Goal: Task Accomplishment & Management: Complete application form

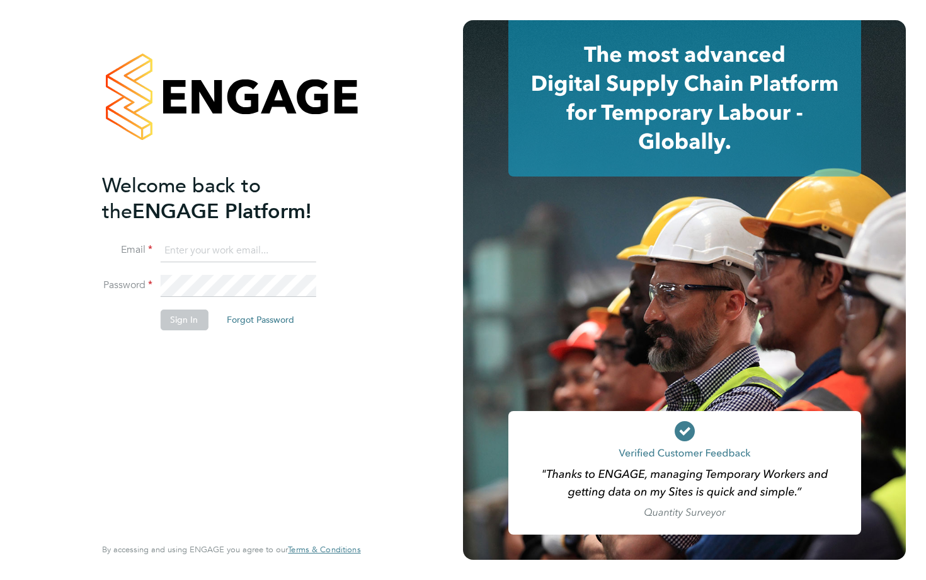
type input "george.willsher@sky.com"
click at [180, 315] on button "Sign In" at bounding box center [184, 319] width 48 height 20
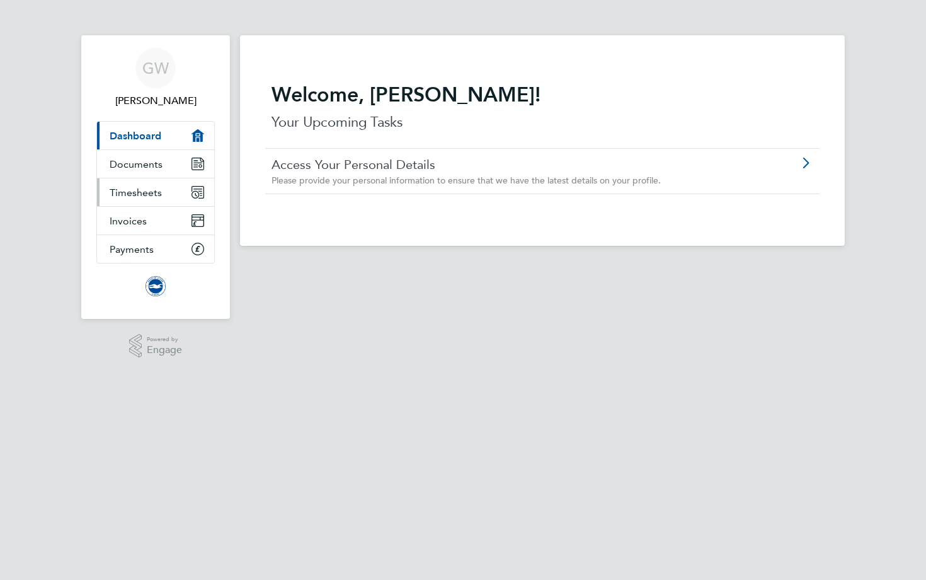
click at [115, 198] on link "Timesheets" at bounding box center [155, 192] width 117 height 28
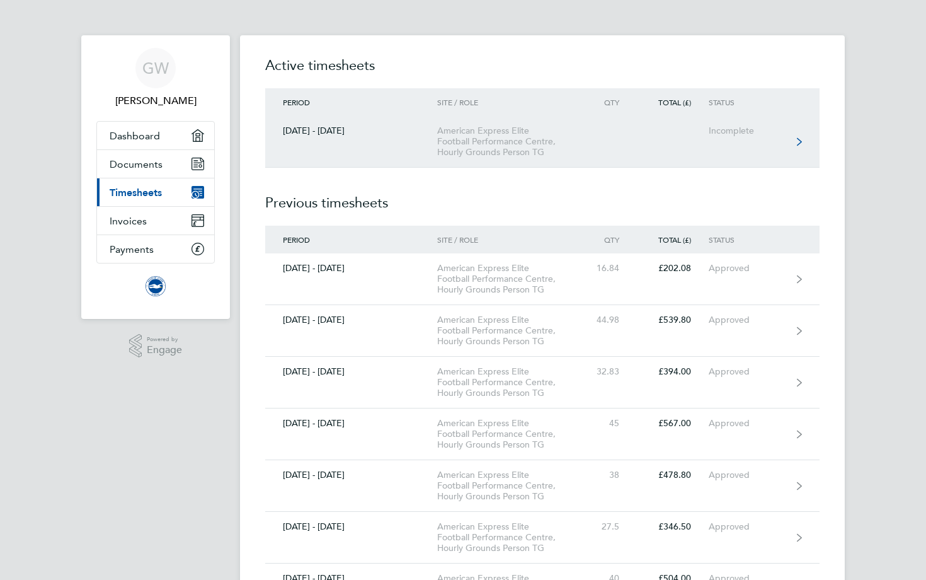
click at [362, 147] on link "[DATE] - [DATE] American Express Elite Football Performance Centre, Hourly Grou…" at bounding box center [542, 142] width 555 height 52
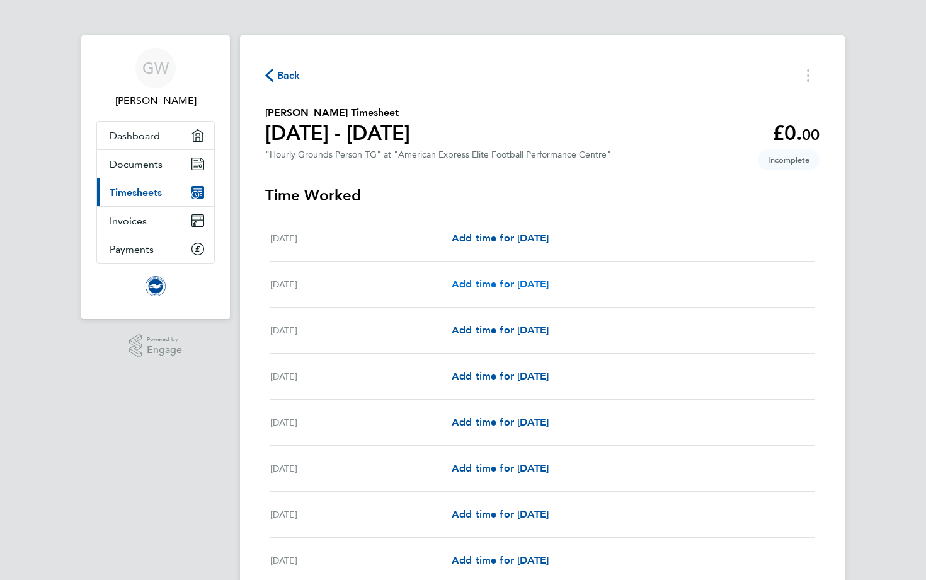
click at [508, 284] on span "Add time for [DATE]" at bounding box center [500, 284] width 97 height 12
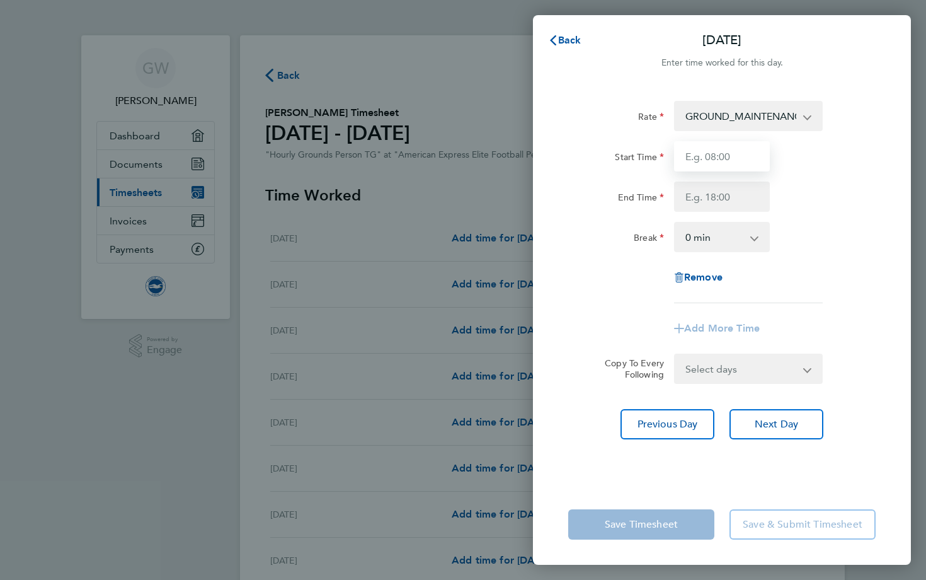
click at [705, 171] on input "Start Time" at bounding box center [722, 156] width 96 height 30
type input "07:30"
click at [723, 198] on input "End Time" at bounding box center [722, 196] width 96 height 30
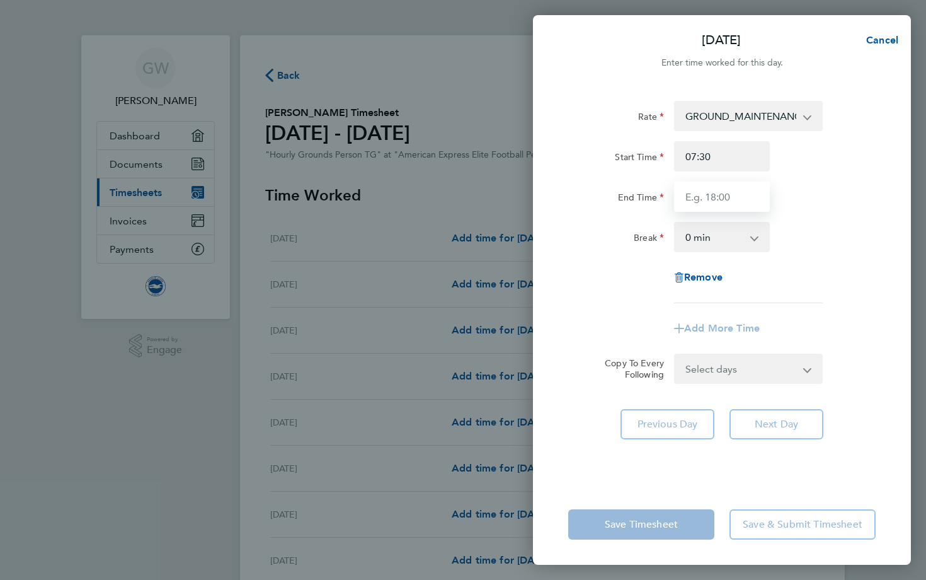
type input "12:30"
click at [780, 244] on div "Break 0 min 15 min 30 min 45 min 60 min 75 min 90 min" at bounding box center [722, 237] width 318 height 30
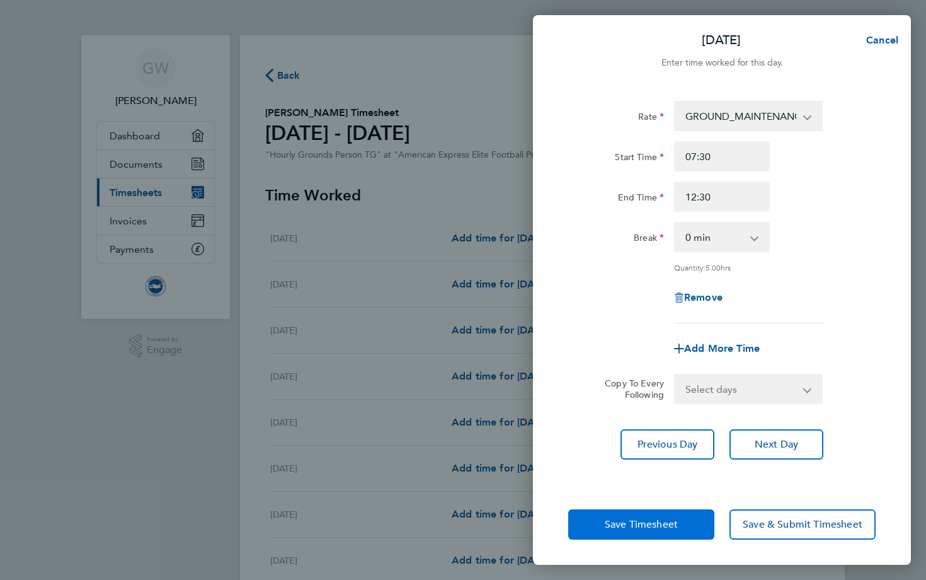
click at [594, 521] on button "Save Timesheet" at bounding box center [641, 524] width 146 height 30
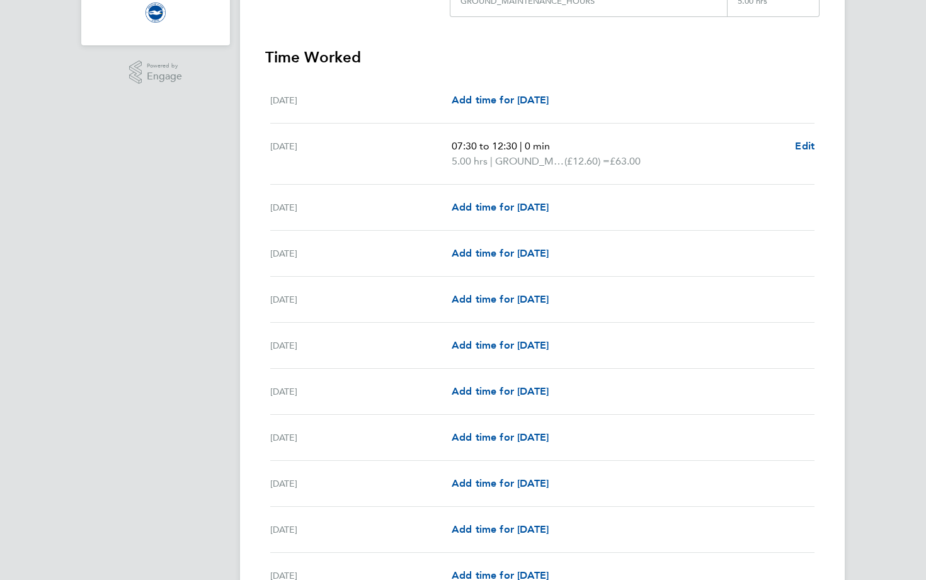
scroll to position [316, 0]
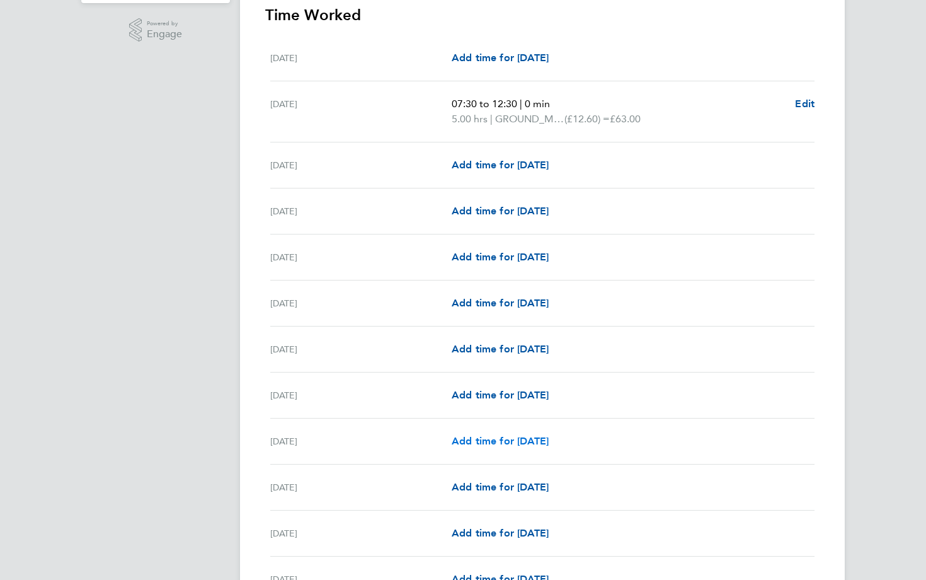
click at [481, 437] on span "Add time for [DATE]" at bounding box center [500, 441] width 97 height 12
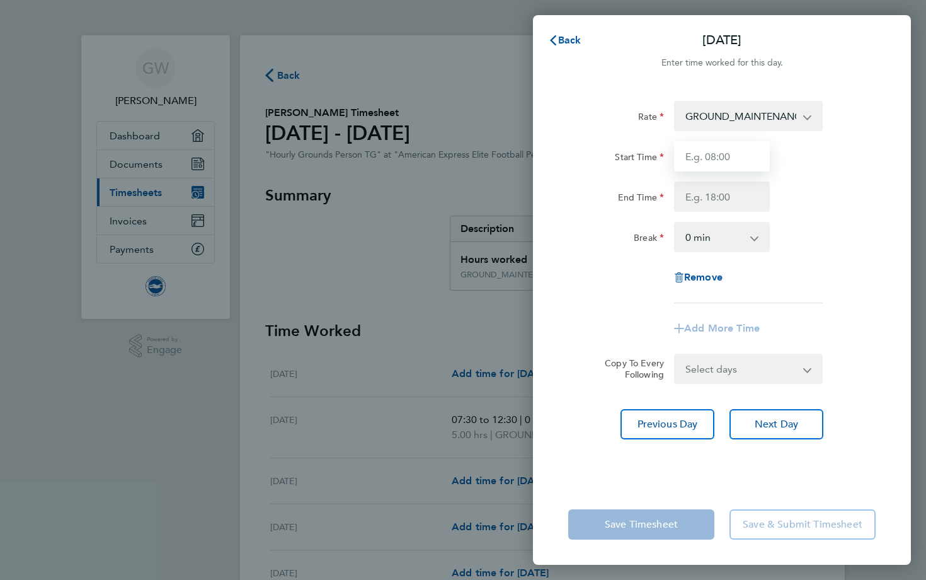
click at [732, 147] on input "Start Time" at bounding box center [722, 156] width 96 height 30
type input "07:30"
click at [734, 194] on input "End Time" at bounding box center [722, 196] width 96 height 30
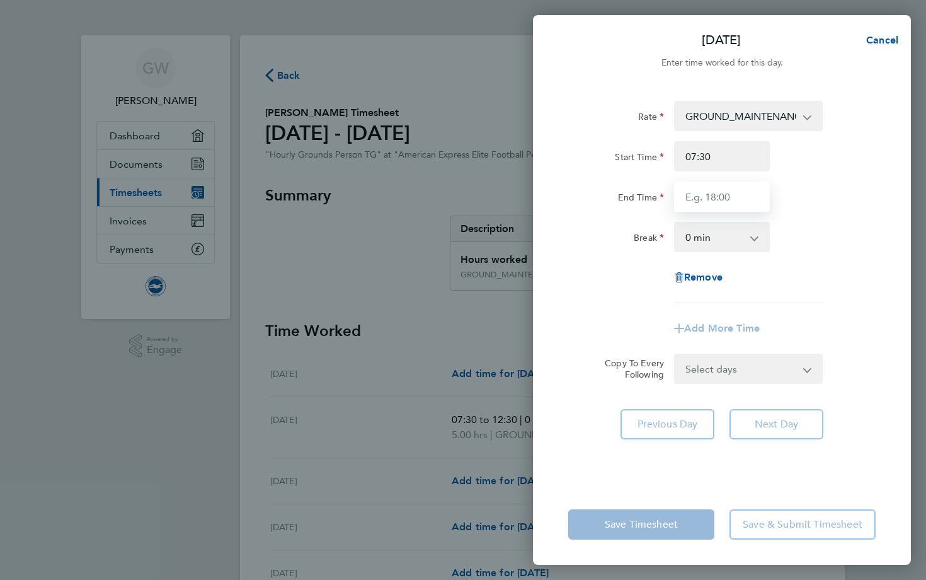
type input "12:30"
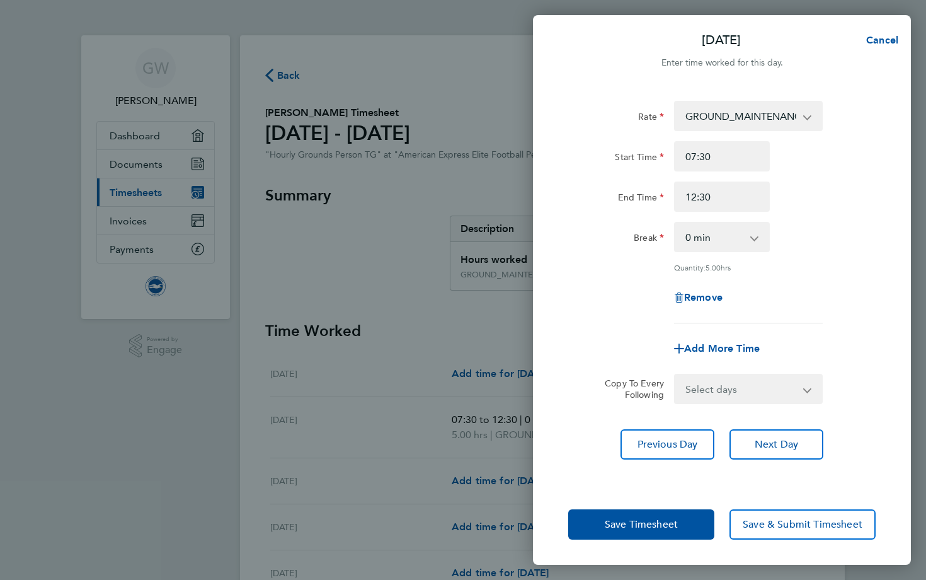
click at [824, 284] on div "Remove" at bounding box center [722, 297] width 318 height 30
click at [773, 439] on span "Next Day" at bounding box center [776, 444] width 43 height 13
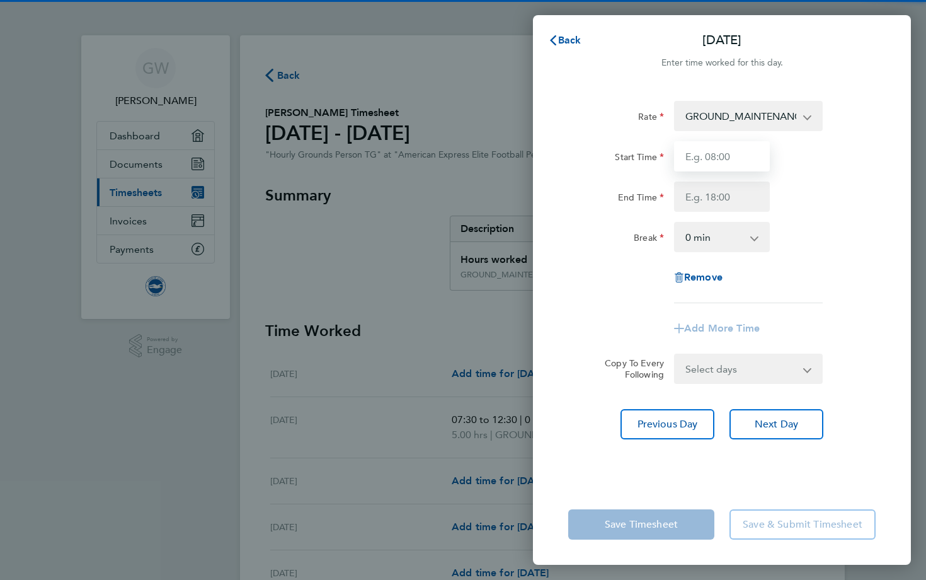
click at [746, 163] on input "Start Time" at bounding box center [722, 156] width 96 height 30
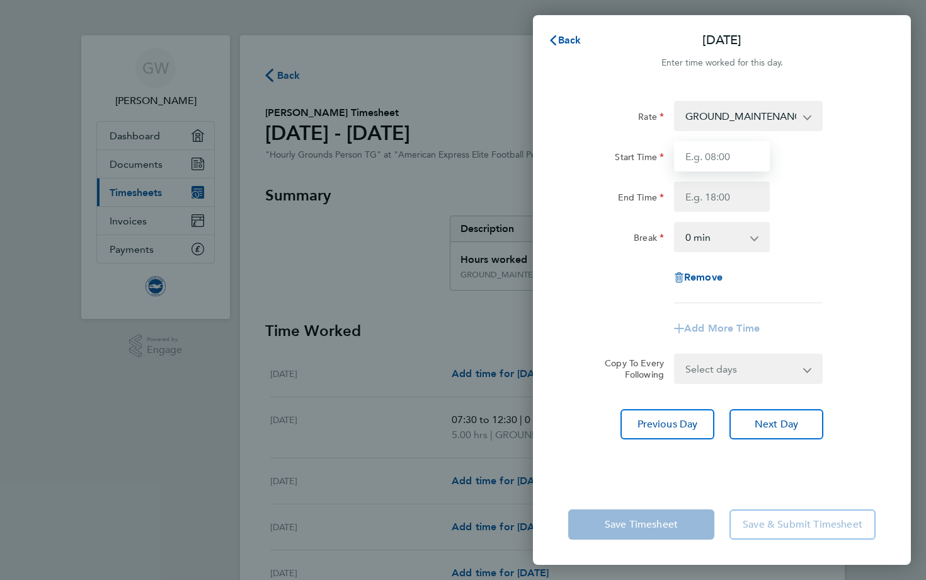
type input "11:30"
drag, startPoint x: 732, startPoint y: 159, endPoint x: 644, endPoint y: 163, distance: 88.3
click at [645, 161] on div "Start Time 11:30" at bounding box center [722, 156] width 318 height 30
click at [719, 160] on input "Start Time" at bounding box center [722, 156] width 96 height 30
type input "07:30"
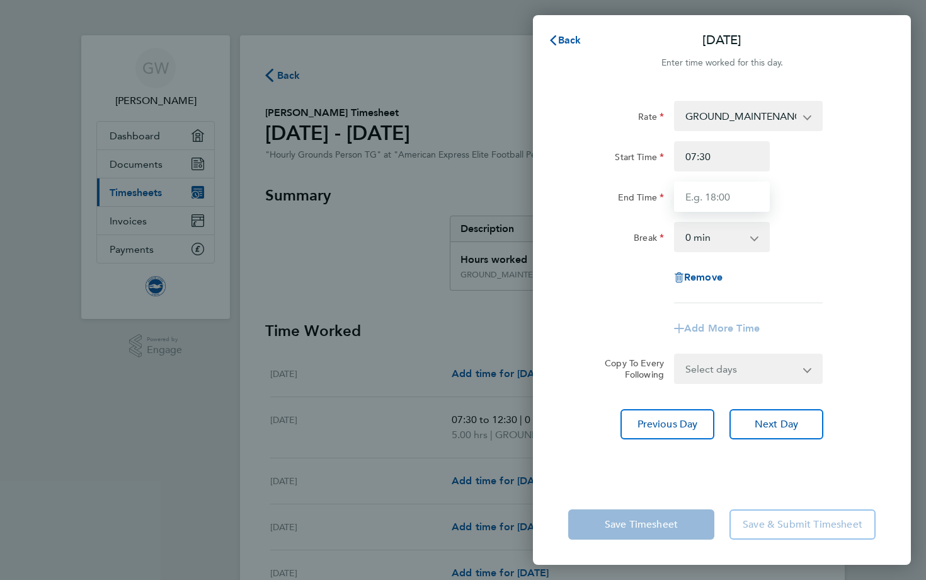
click at [733, 195] on input "End Time" at bounding box center [722, 196] width 96 height 30
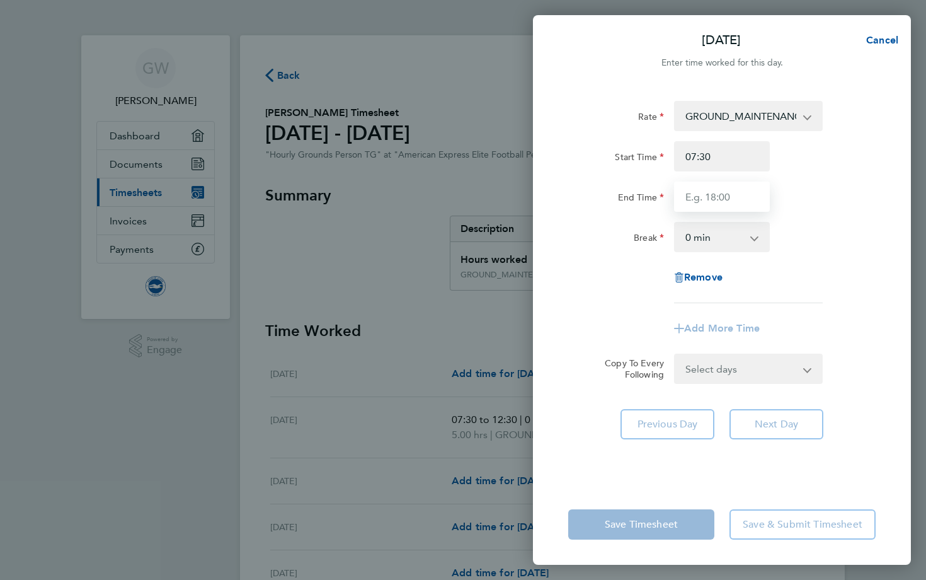
type input "12:30"
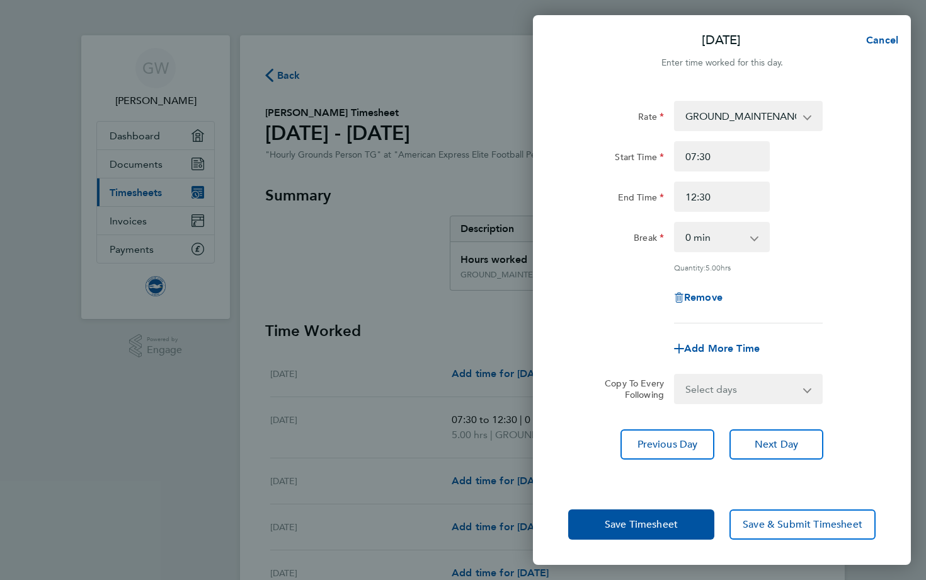
click at [857, 263] on div "Rate GROUND_MAINTENANCE_HOURS - 12.60 Start Time 07:30 End Time 12:30 Break 0 m…" at bounding box center [722, 212] width 308 height 222
click at [667, 516] on button "Save Timesheet" at bounding box center [641, 524] width 146 height 30
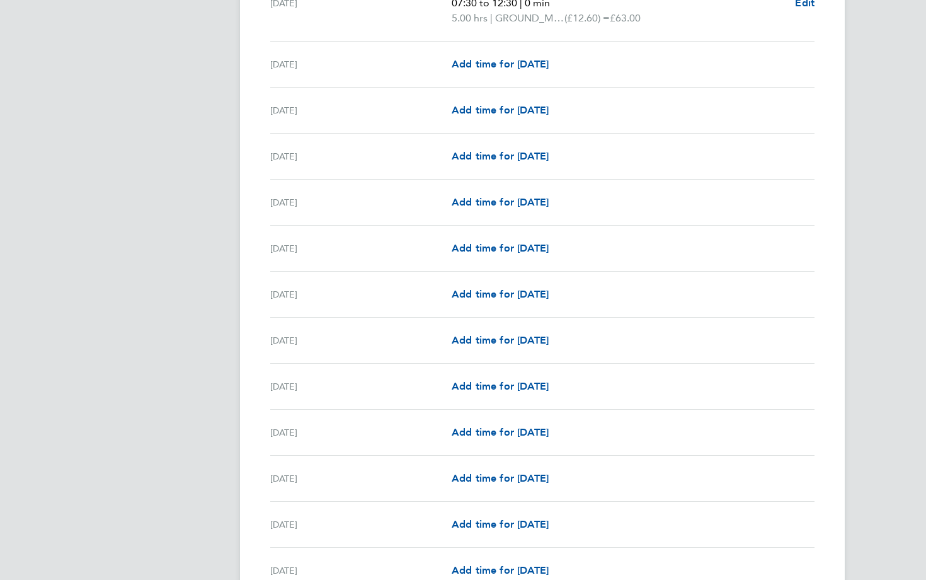
scroll to position [818, 0]
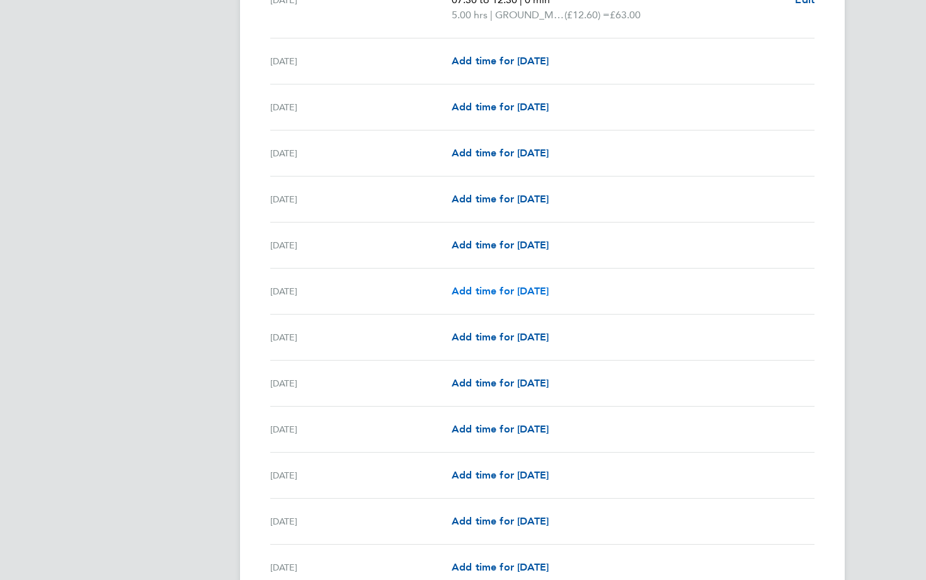
click at [501, 290] on span "Add time for [DATE]" at bounding box center [500, 291] width 97 height 12
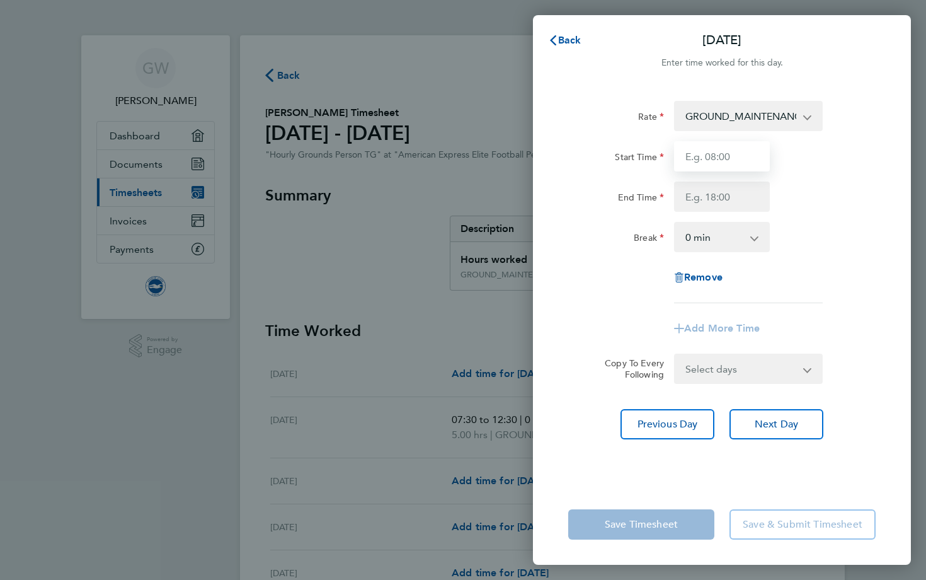
click at [733, 159] on input "Start Time" at bounding box center [722, 156] width 96 height 30
type input "07:30"
click at [733, 204] on input "End Time" at bounding box center [722, 196] width 96 height 30
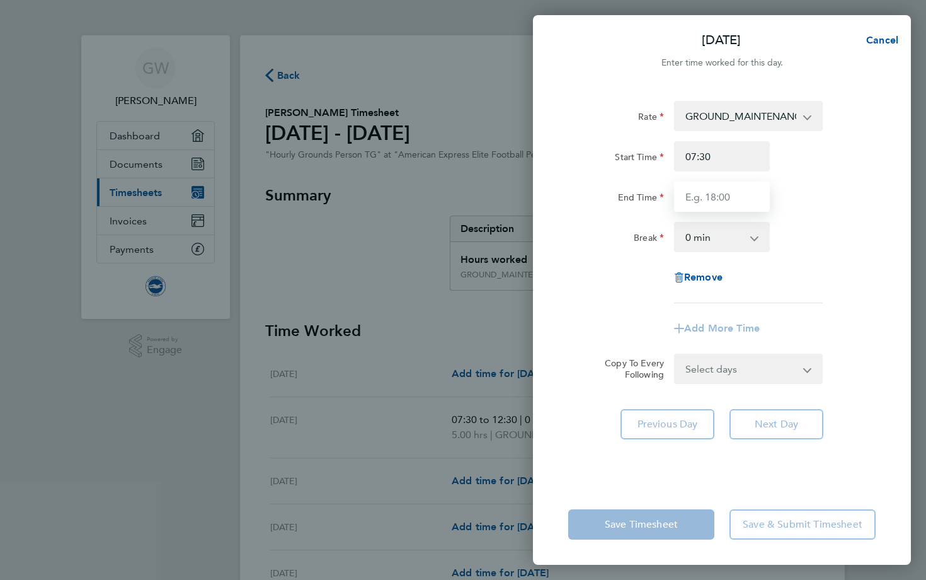
type input "12:30"
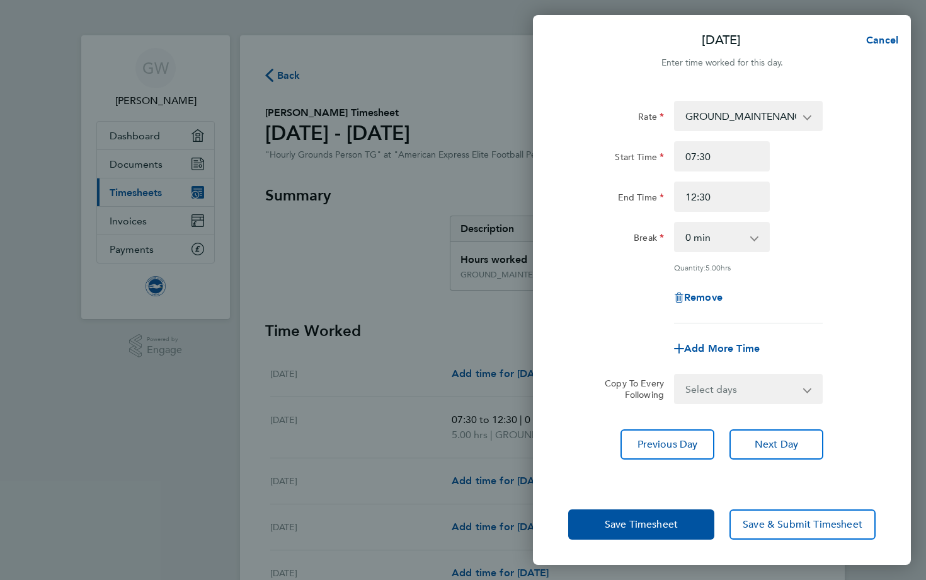
click at [820, 260] on div "Rate GROUND_MAINTENANCE_HOURS - 12.60 Start Time 07:30 End Time 12:30 Break 0 m…" at bounding box center [722, 212] width 308 height 222
click at [779, 441] on span "Next Day" at bounding box center [776, 444] width 43 height 13
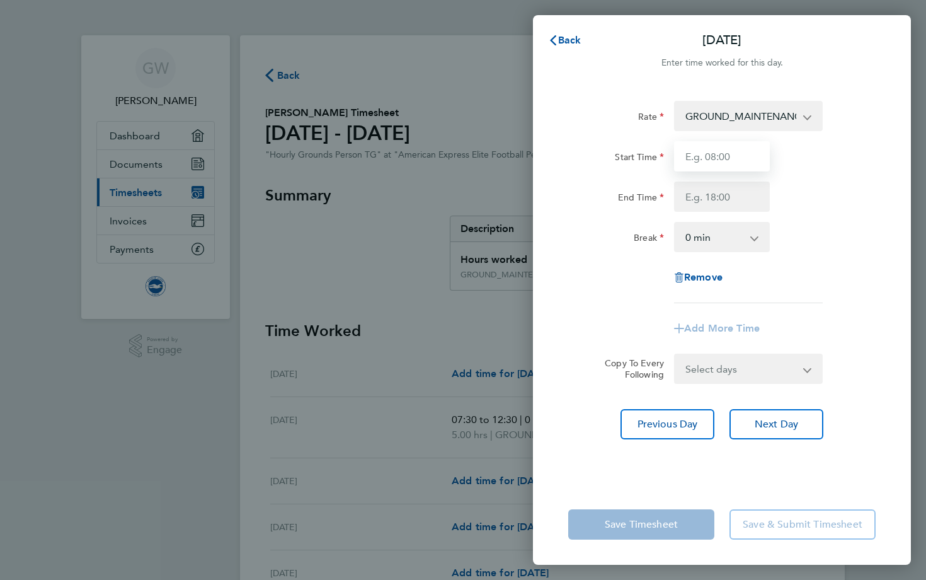
click at [733, 164] on input "Start Time" at bounding box center [722, 156] width 96 height 30
type input "07:30"
click at [739, 200] on input "End Time" at bounding box center [722, 196] width 96 height 30
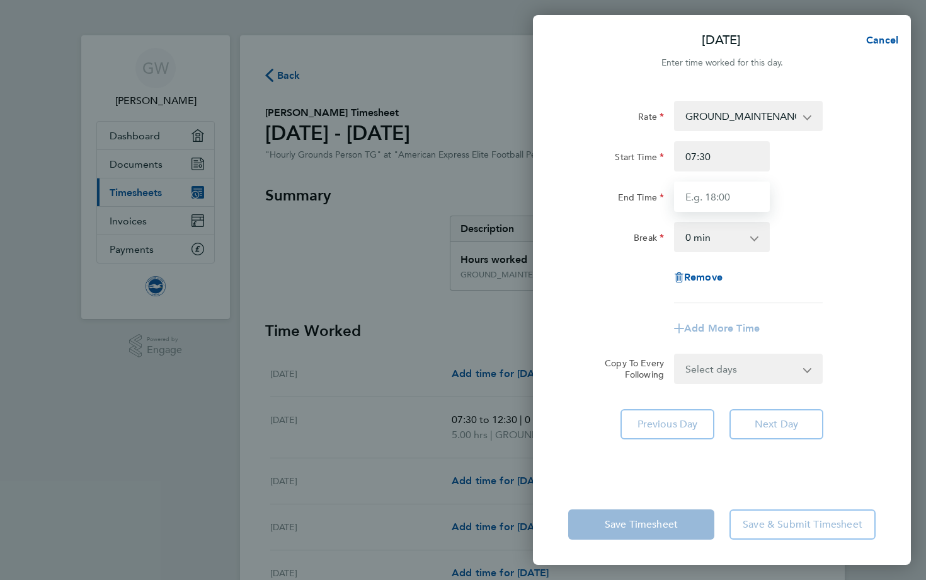
type input "12:30"
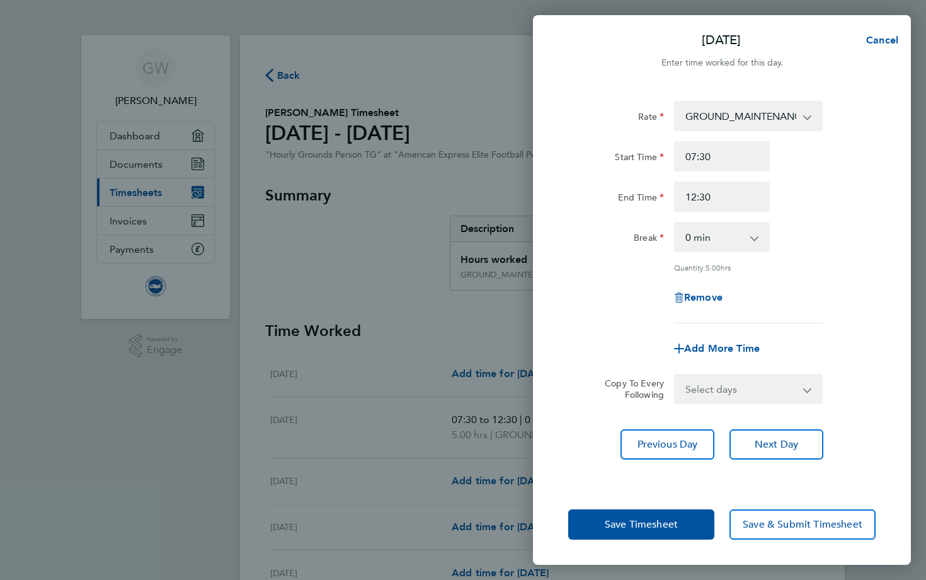
click at [788, 244] on div "Break 0 min 15 min 30 min 45 min 60 min 75 min 90 min" at bounding box center [722, 237] width 318 height 30
click at [625, 525] on span "Save Timesheet" at bounding box center [641, 524] width 73 height 13
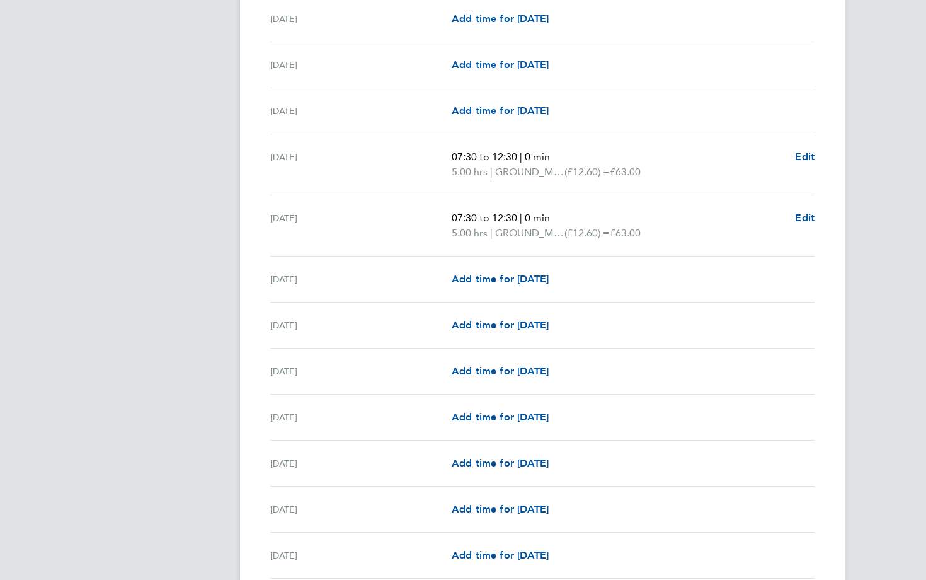
scroll to position [966, 0]
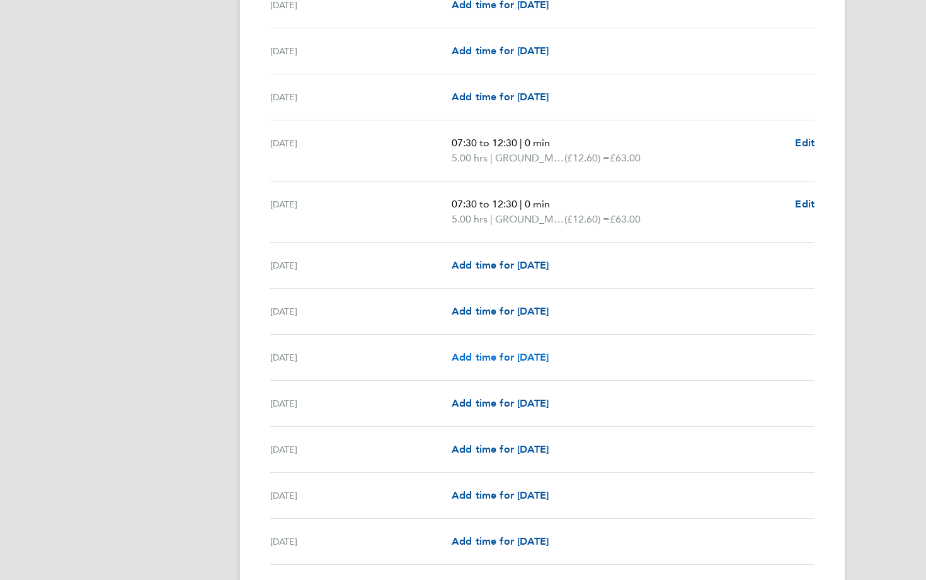
click at [514, 355] on span "Add time for [DATE]" at bounding box center [500, 357] width 97 height 12
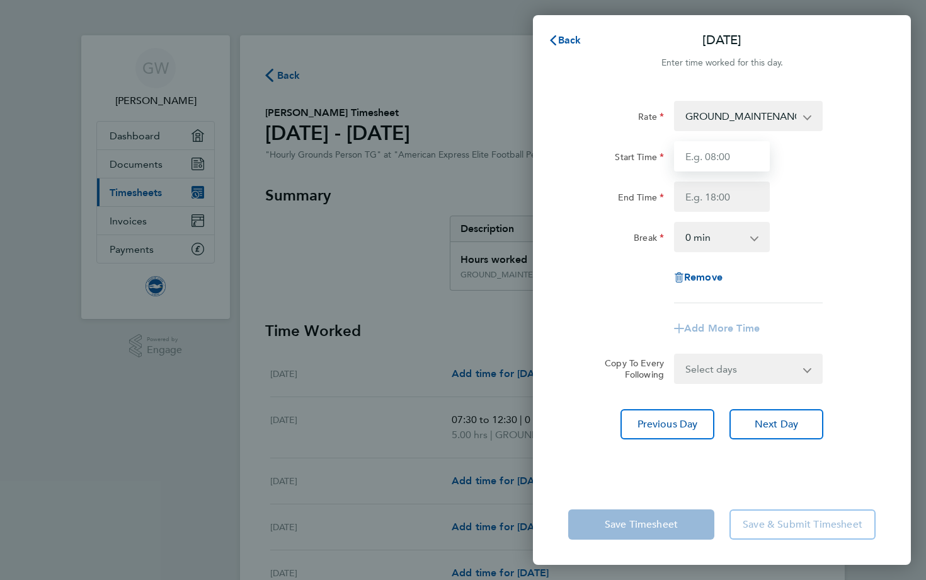
click at [726, 154] on input "Start Time" at bounding box center [722, 156] width 96 height 30
type input "07:30"
click at [735, 190] on input "End Time" at bounding box center [722, 196] width 96 height 30
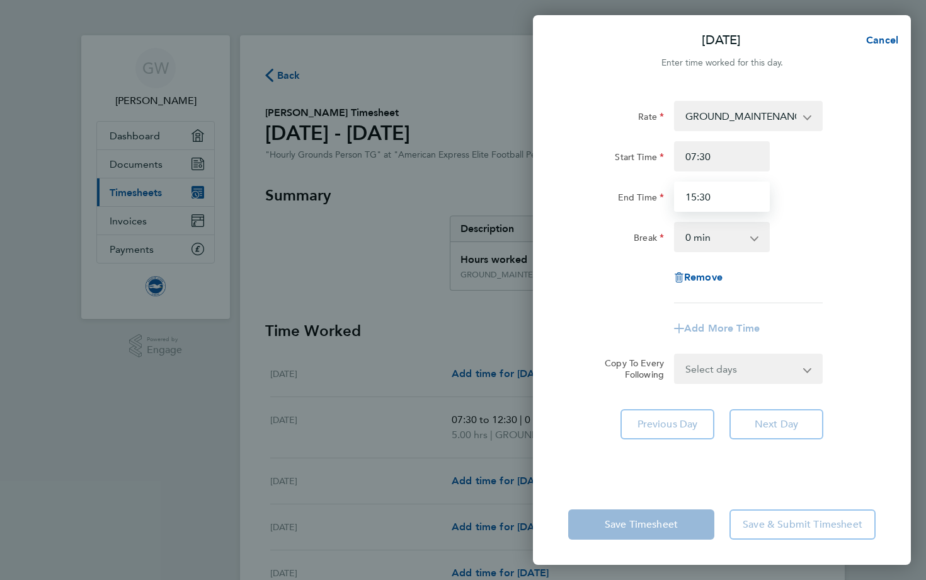
type input "15:30"
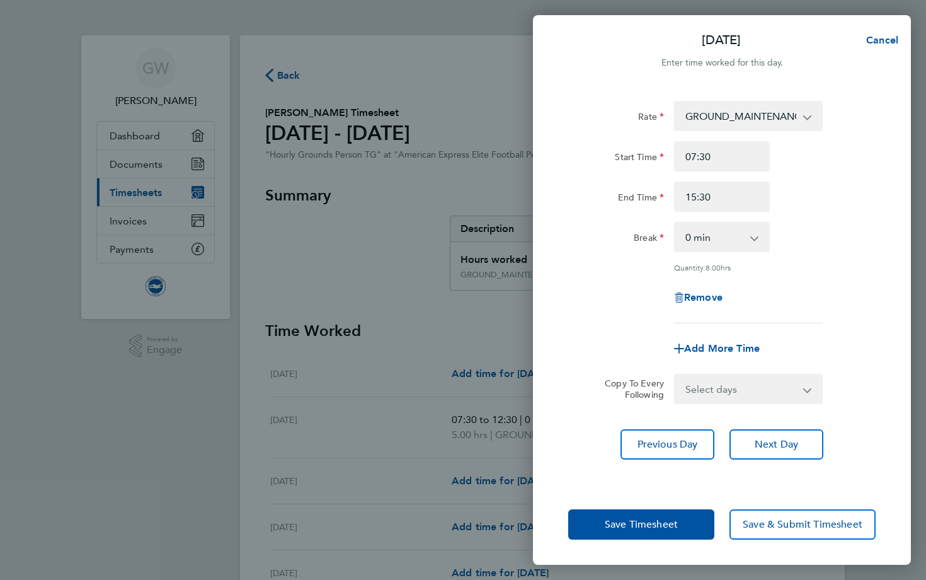
click at [783, 472] on div "Rate GROUND_MAINTENANCE_HOURS - 12.60 Start Time 07:30 End Time 15:30 Break 0 m…" at bounding box center [722, 285] width 378 height 398
click at [781, 443] on span "Next Day" at bounding box center [776, 444] width 43 height 13
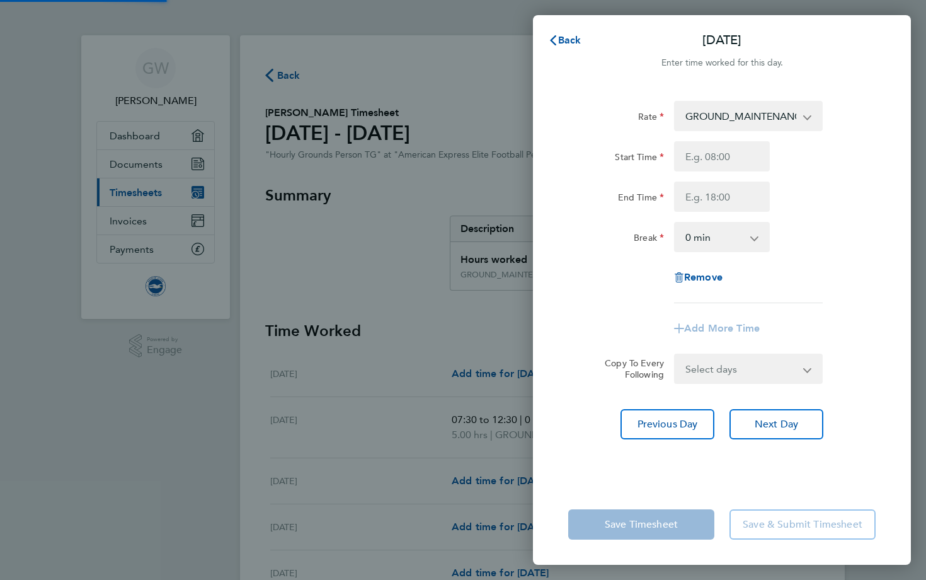
click at [716, 135] on div "Rate GROUND_MAINTENANCE_HOURS - 12.60 Start Time End Time Break 0 min 15 min 30…" at bounding box center [722, 202] width 308 height 202
click at [718, 150] on input "Start Time" at bounding box center [722, 156] width 96 height 30
type input "07:30"
click at [733, 196] on input "End Time" at bounding box center [722, 196] width 96 height 30
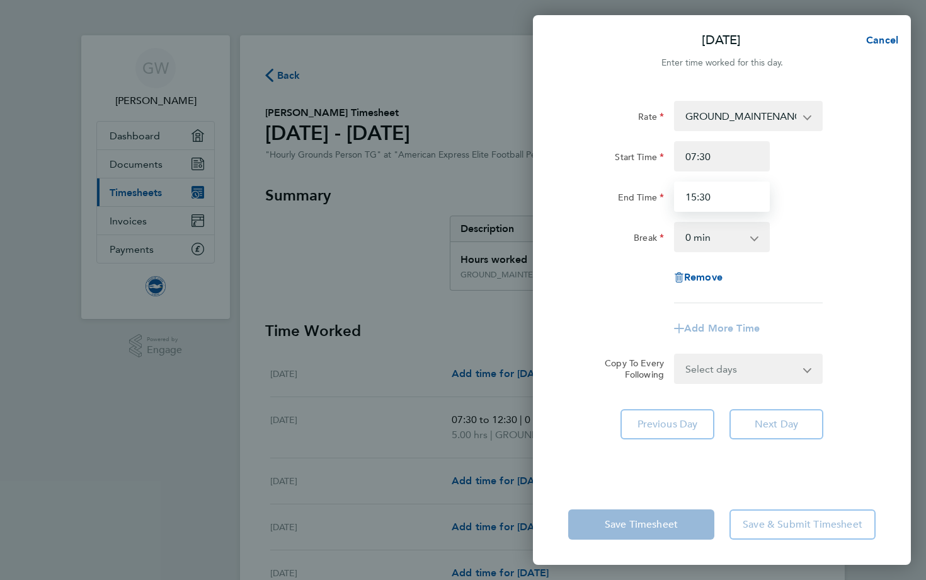
type input "15:30"
click at [828, 253] on div "Rate GROUND_MAINTENANCE_HOURS - 12.60 Start Time 07:30 End Time 15:30 Break 0 m…" at bounding box center [722, 202] width 308 height 202
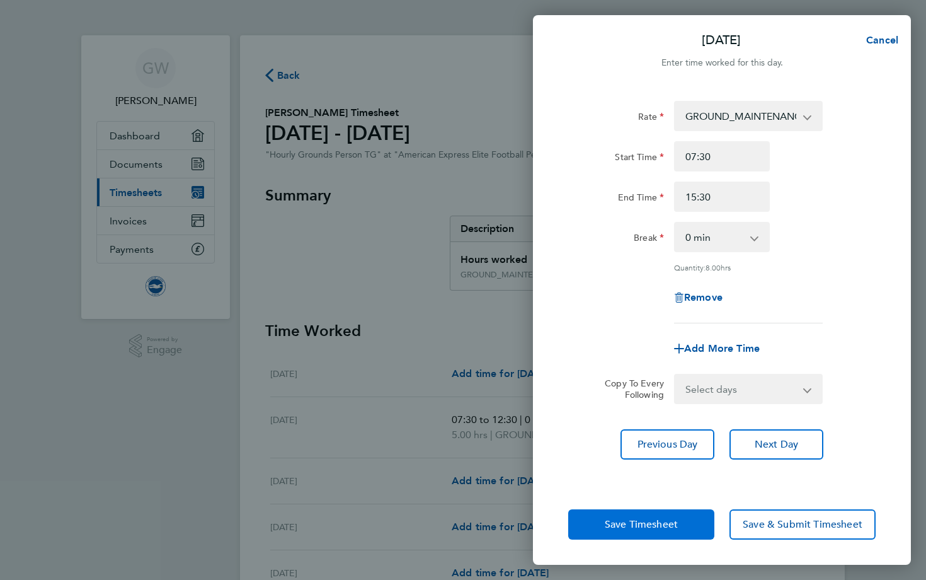
click at [649, 529] on span "Save Timesheet" at bounding box center [641, 524] width 73 height 13
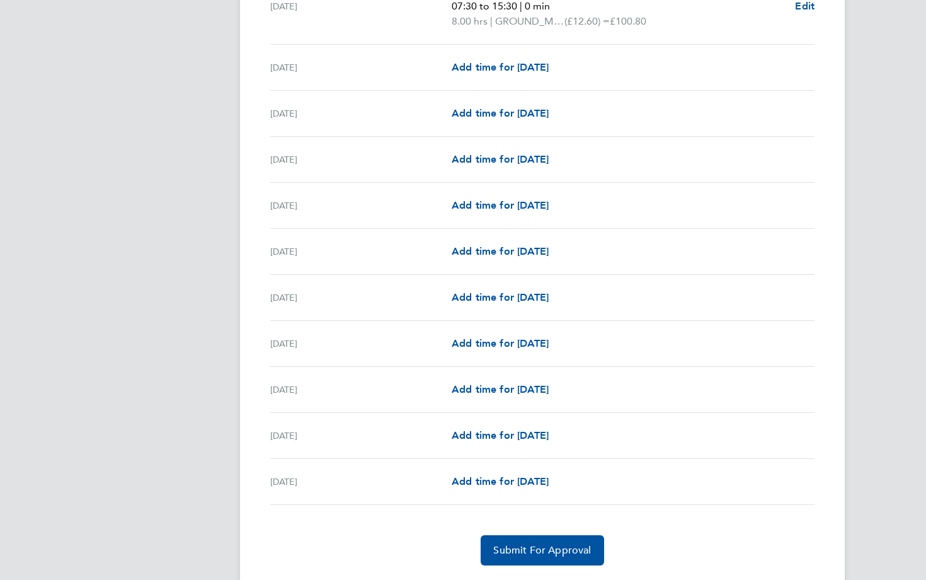
scroll to position [1374, 0]
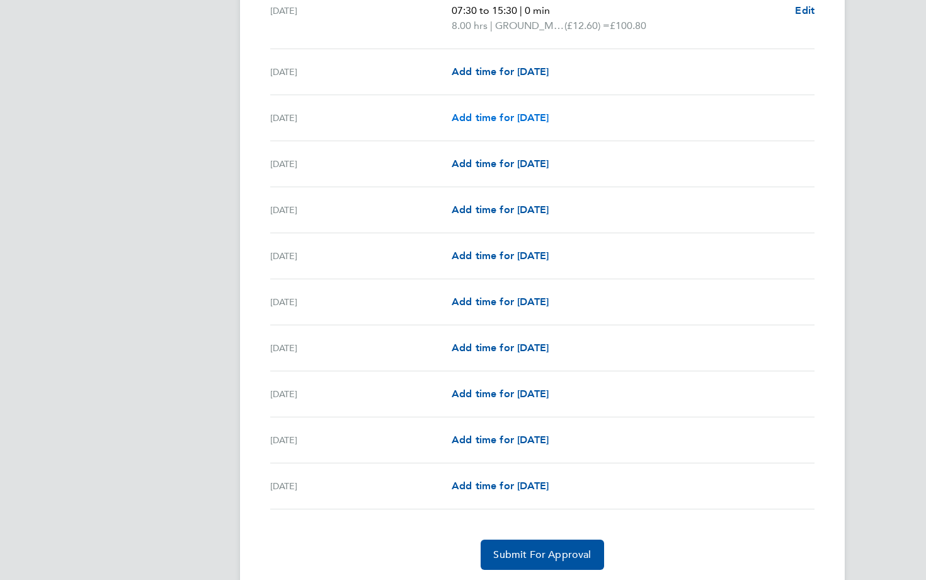
click at [497, 118] on span "Add time for [DATE]" at bounding box center [500, 118] width 97 height 12
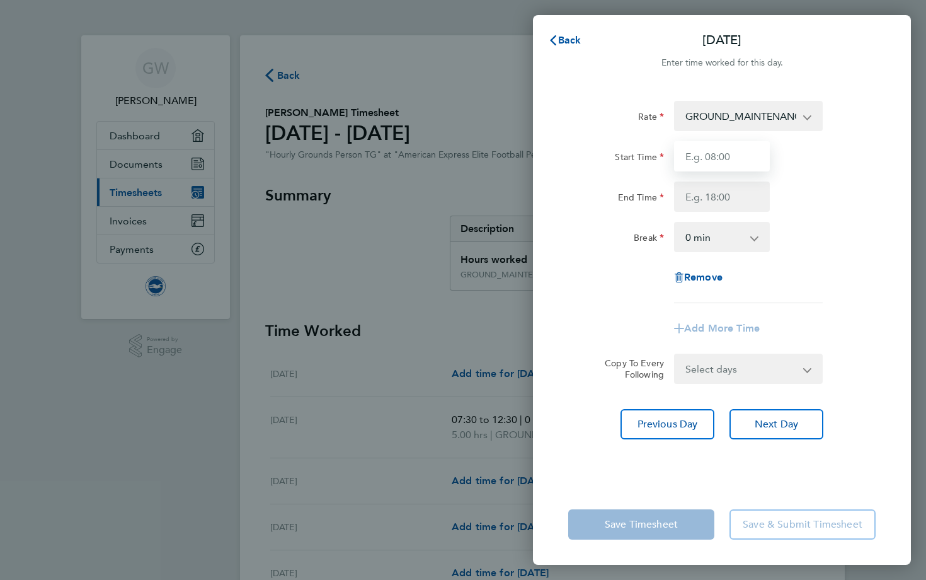
click at [710, 156] on input "Start Time" at bounding box center [722, 156] width 96 height 30
type input "07:30"
click at [728, 195] on input "End Time" at bounding box center [722, 196] width 96 height 30
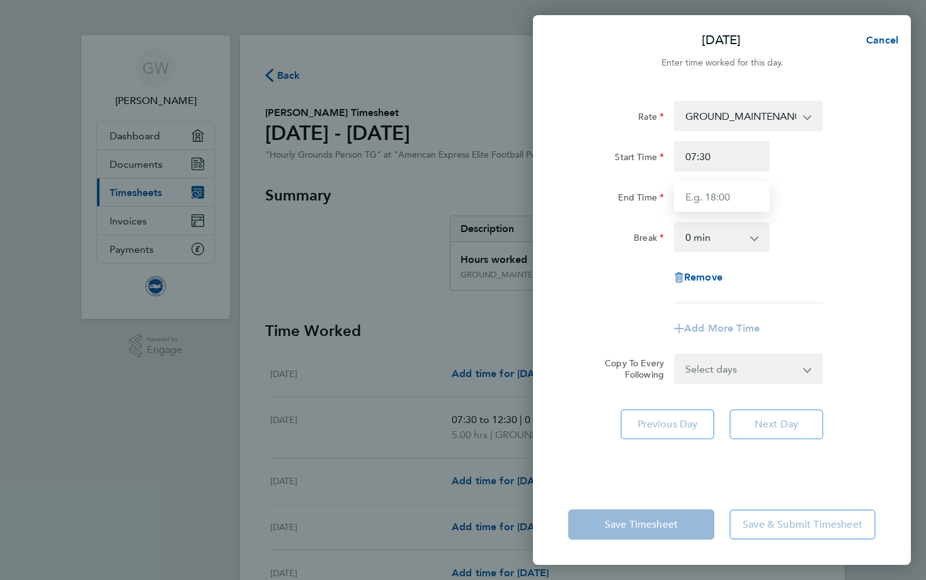
type input "12:30"
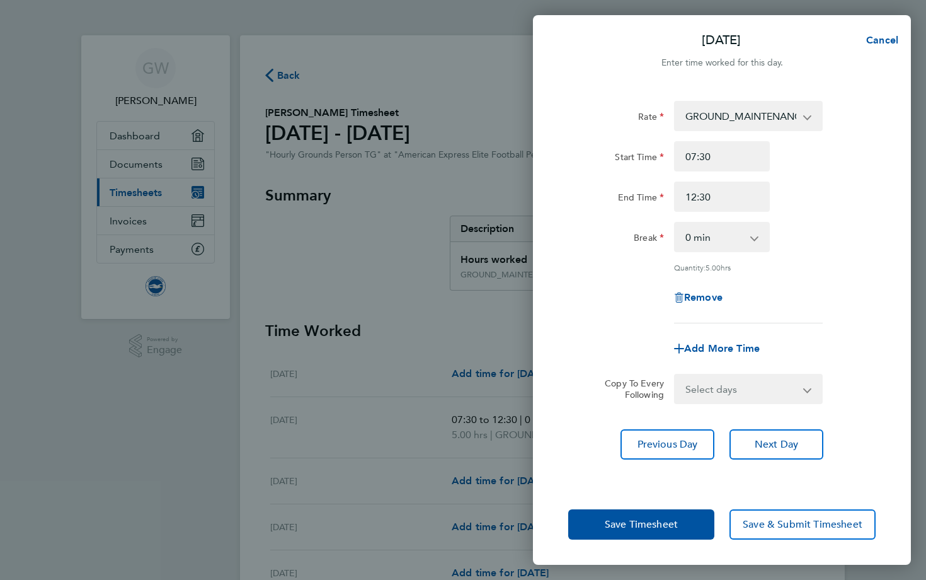
click at [840, 259] on div "Rate GROUND_MAINTENANCE_HOURS - 12.60 Start Time 07:30 End Time 12:30 Break 0 m…" at bounding box center [722, 212] width 308 height 222
click at [773, 438] on span "Next Day" at bounding box center [776, 444] width 43 height 13
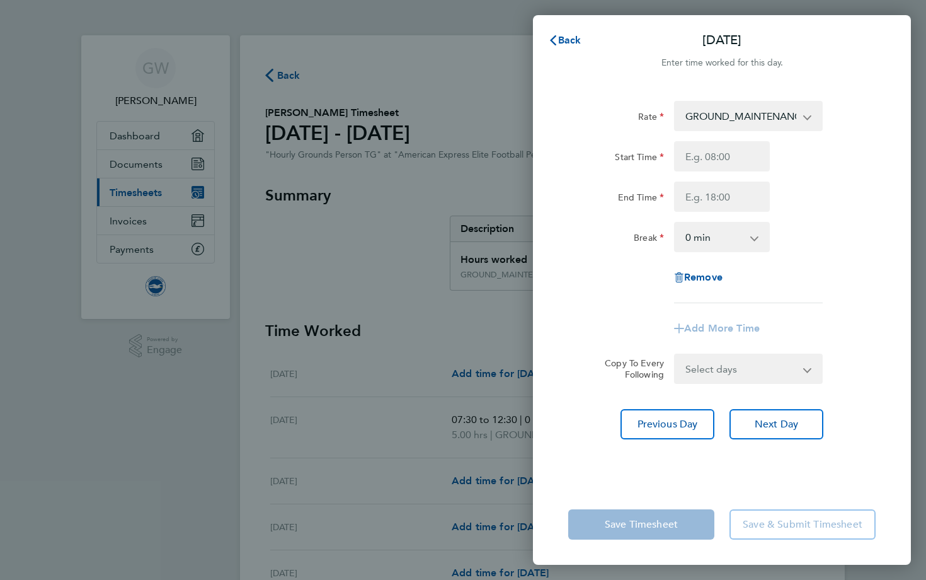
type input "07:30"
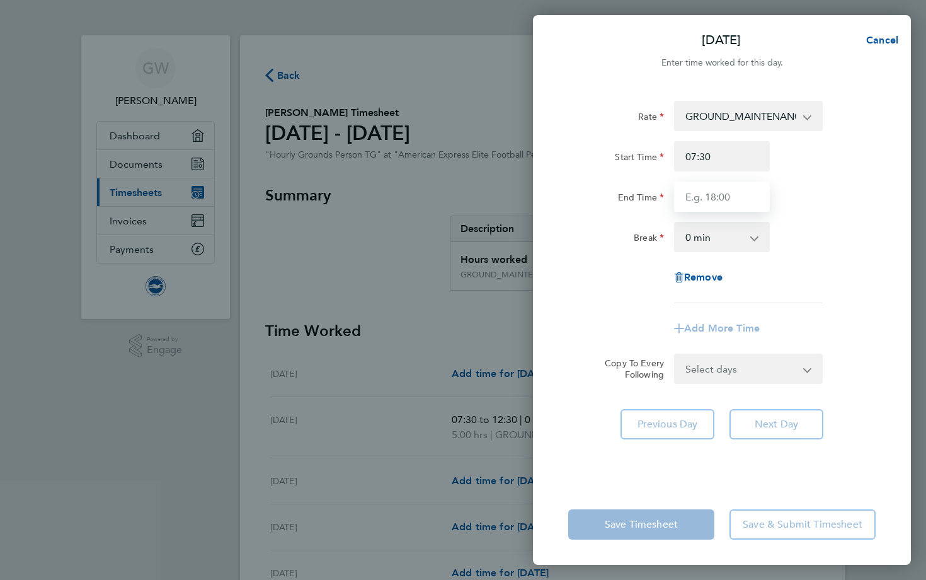
click at [732, 197] on input "End Time" at bounding box center [722, 196] width 96 height 30
type input "12:30"
click at [840, 238] on div "Break 0 min 15 min 30 min 45 min 60 min 75 min 90 min" at bounding box center [722, 237] width 318 height 30
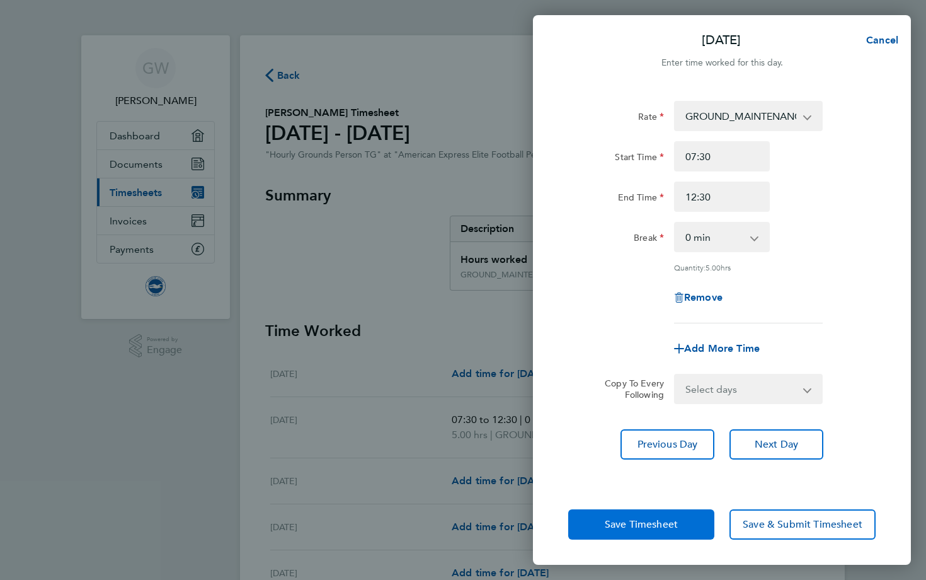
click at [632, 522] on span "Save Timesheet" at bounding box center [641, 524] width 73 height 13
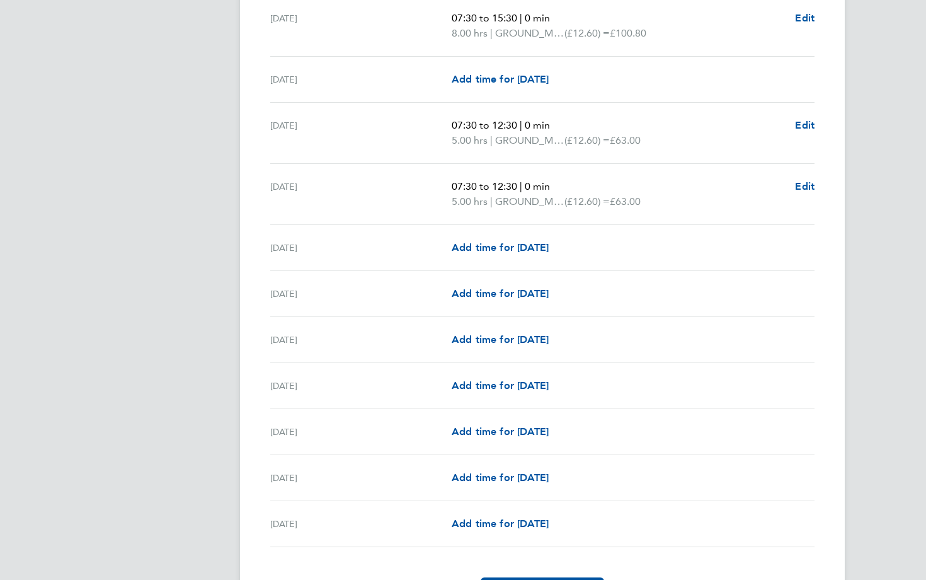
scroll to position [1445, 0]
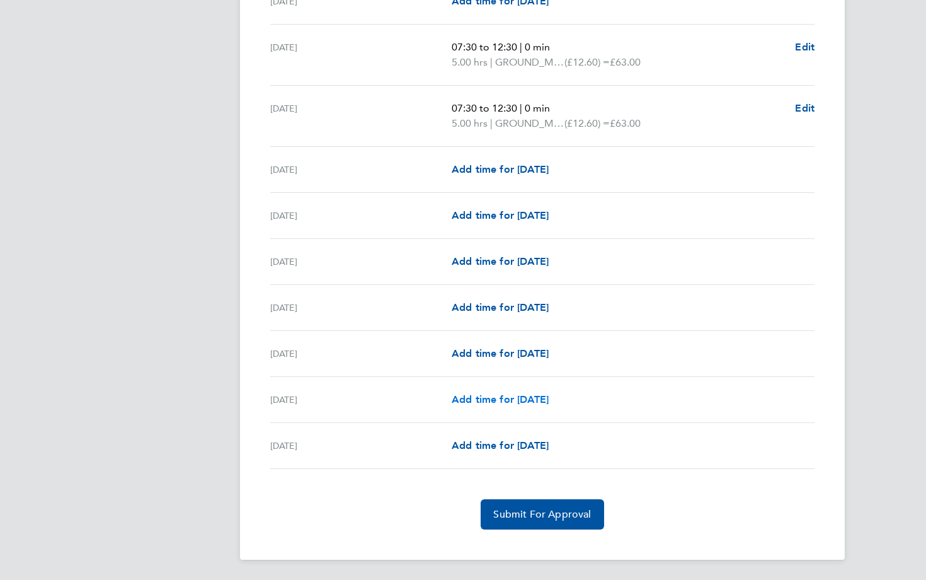
click at [505, 398] on span "Add time for [DATE]" at bounding box center [500, 399] width 97 height 12
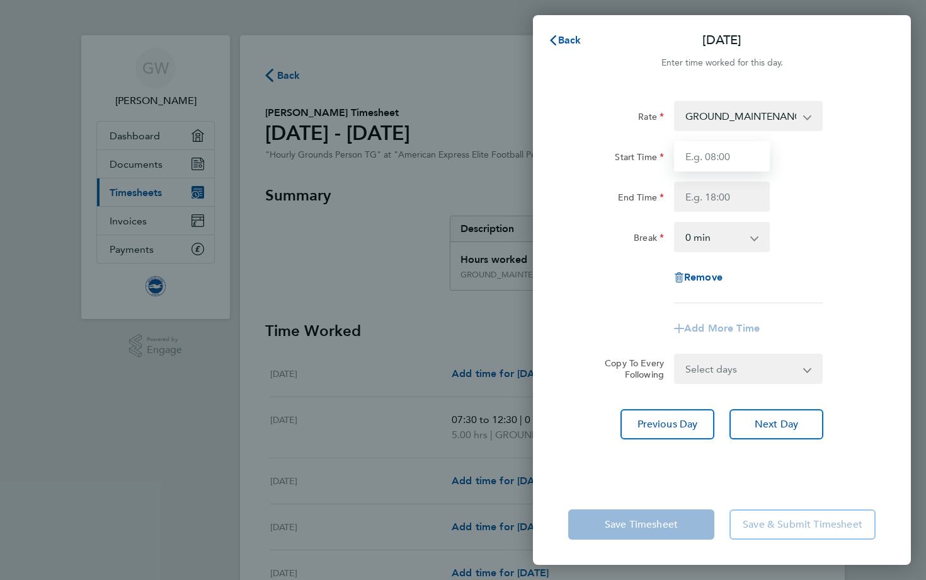
click at [723, 161] on input "Start Time" at bounding box center [722, 156] width 96 height 30
type input "07:30"
click at [727, 197] on input "End Time" at bounding box center [722, 196] width 96 height 30
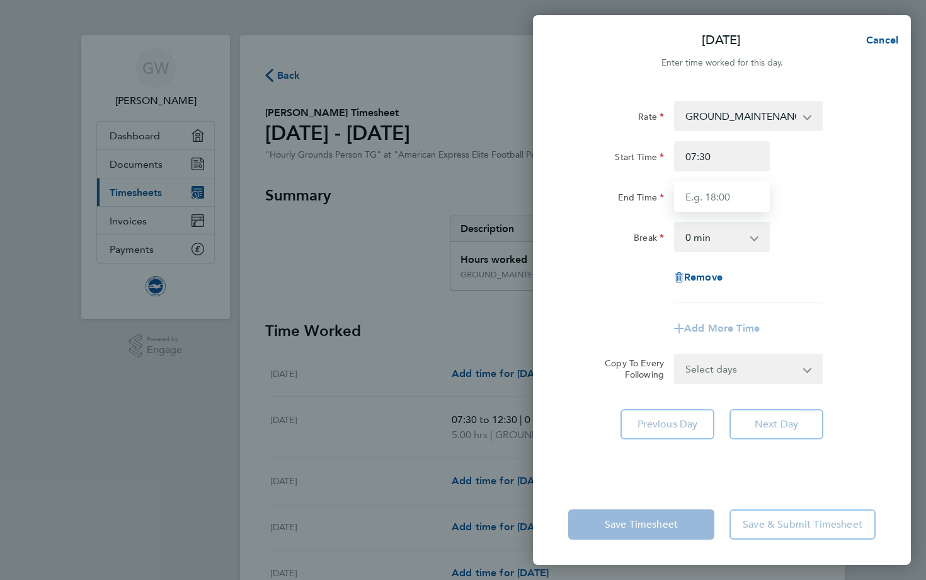
type input "12:30"
click at [818, 260] on div "Rate GROUND_MAINTENANCE_HOURS - 12.60 Start Time 07:30 End Time 12:30 Break 0 m…" at bounding box center [722, 202] width 308 height 202
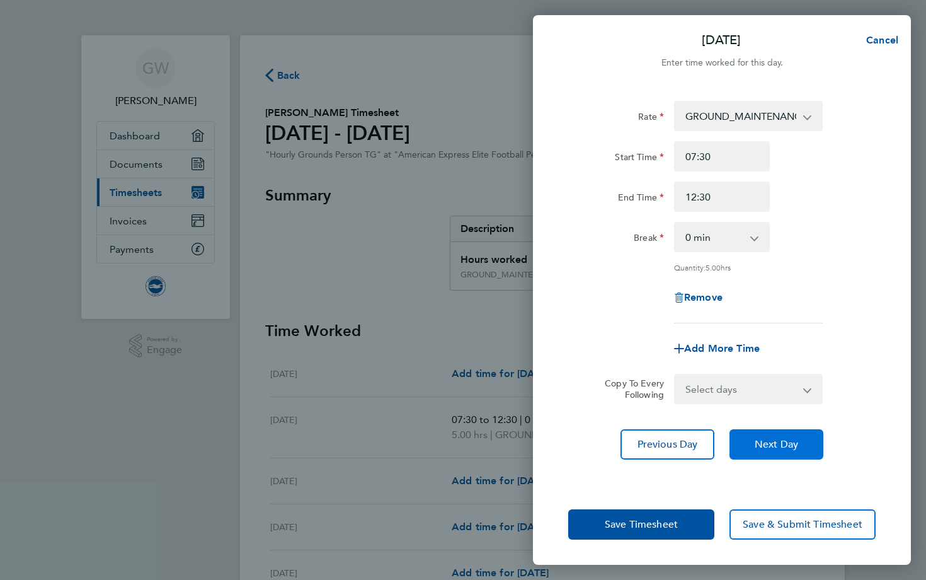
click at [761, 448] on span "Next Day" at bounding box center [776, 444] width 43 height 13
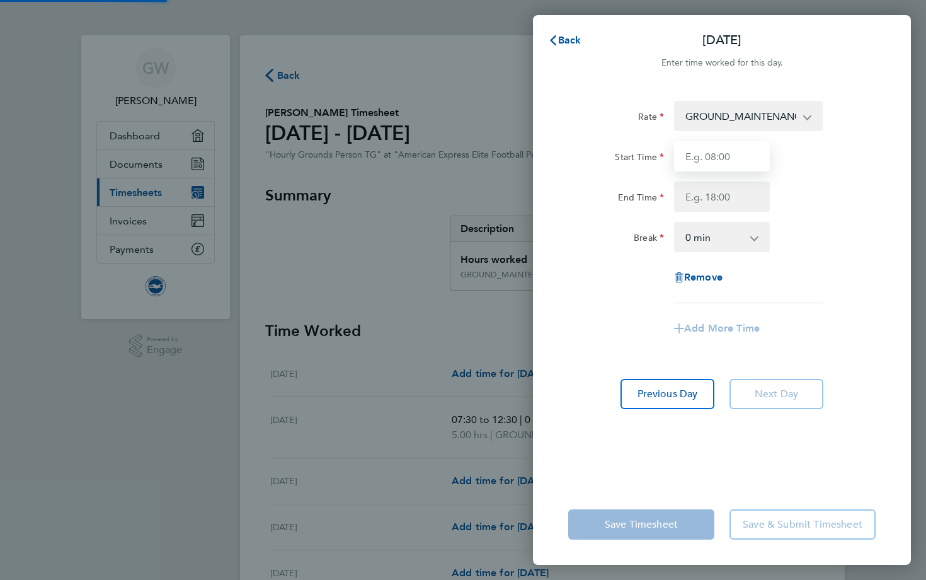
click at [715, 151] on input "Start Time" at bounding box center [722, 156] width 96 height 30
type input "07:30"
click at [730, 187] on input "End Time" at bounding box center [722, 196] width 96 height 30
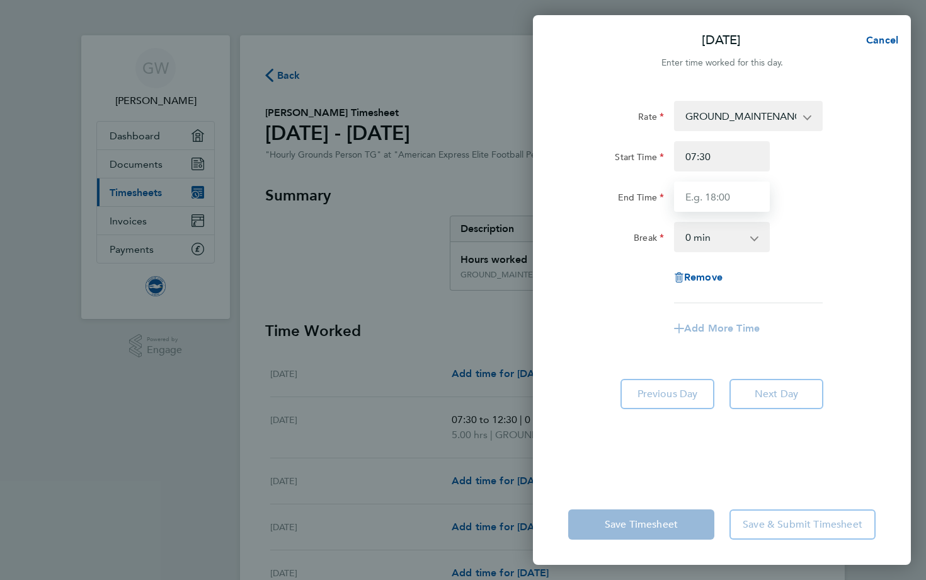
type input "12:30"
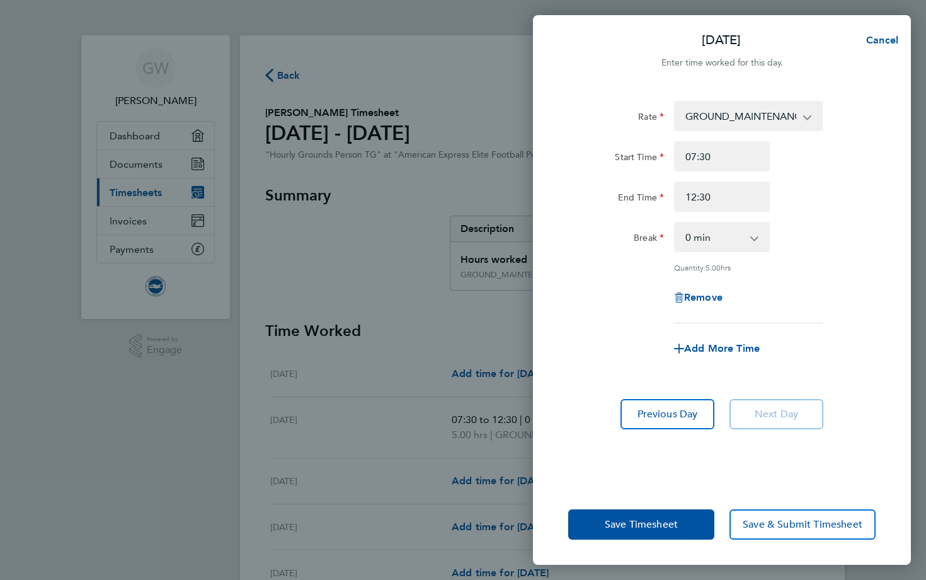
click at [651, 478] on div "Rate GROUND_MAINTENANCE_HOURS - 12.60 Start Time 07:30 End Time 12:30 Break 0 m…" at bounding box center [722, 285] width 378 height 398
click at [638, 524] on span "Save Timesheet" at bounding box center [641, 524] width 73 height 13
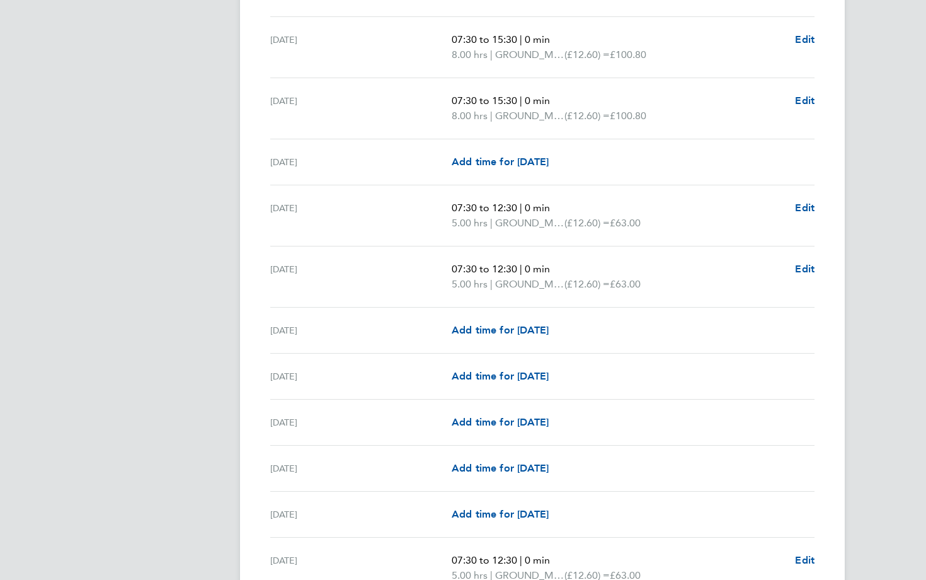
scroll to position [1475, 0]
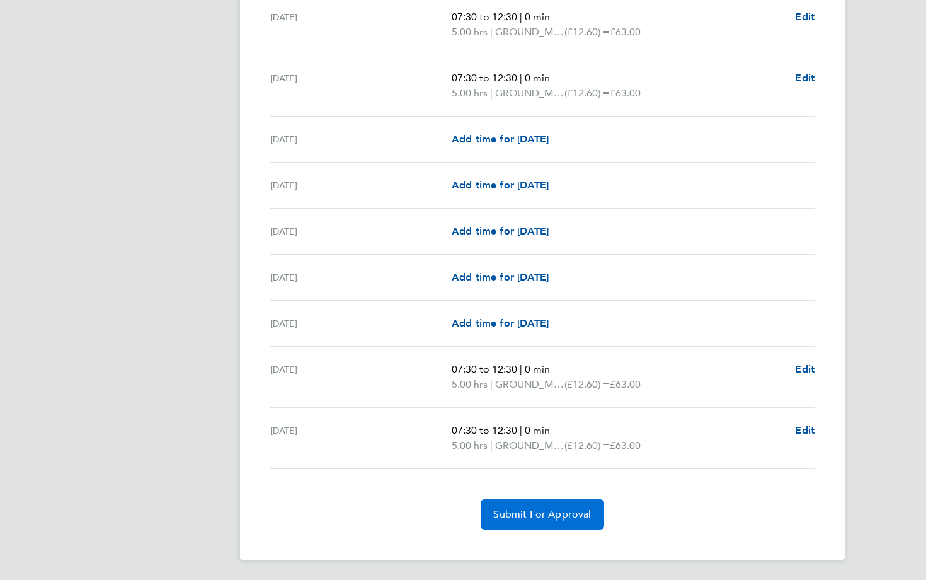
click at [557, 521] on button "Submit For Approval" at bounding box center [542, 514] width 123 height 30
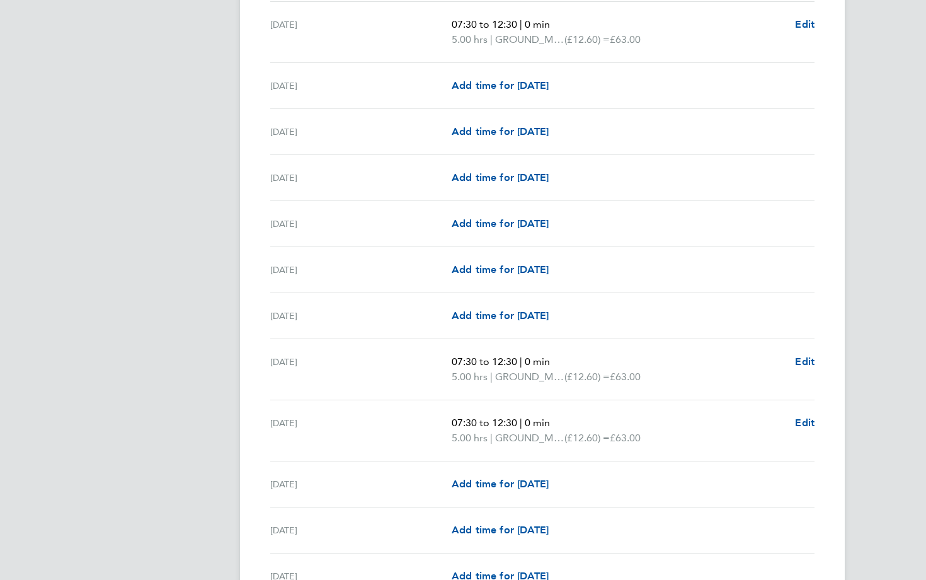
scroll to position [0, 0]
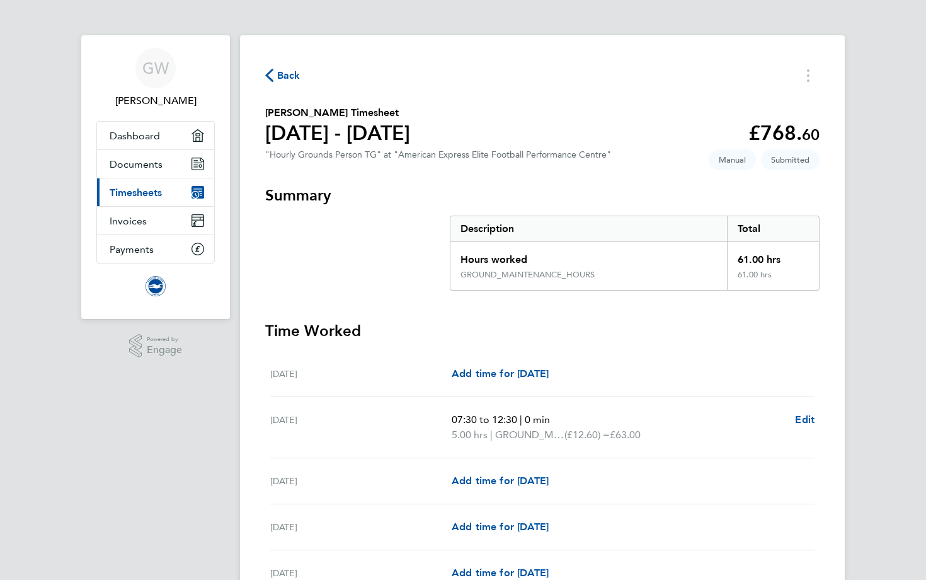
click at [271, 76] on icon "button" at bounding box center [269, 75] width 8 height 13
